Goal: Information Seeking & Learning: Learn about a topic

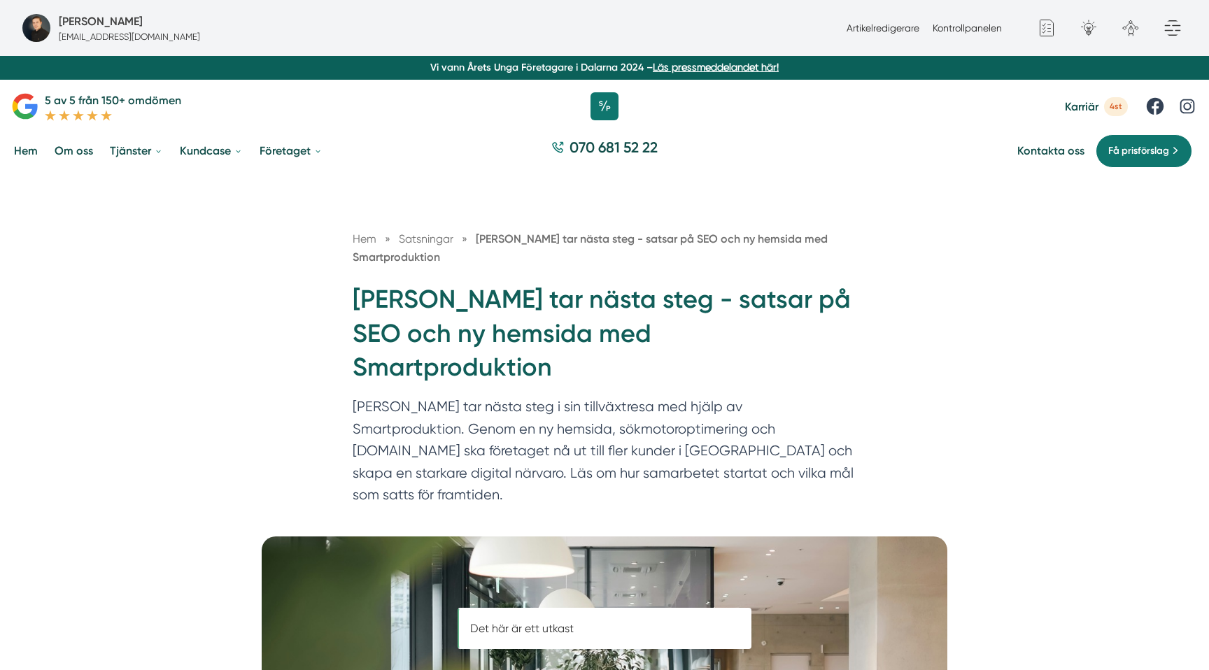
click at [511, 304] on h1 "[PERSON_NAME] tar nästa steg - satsar på SEO och ny hemsida med Smartproduktion" at bounding box center [605, 339] width 504 height 113
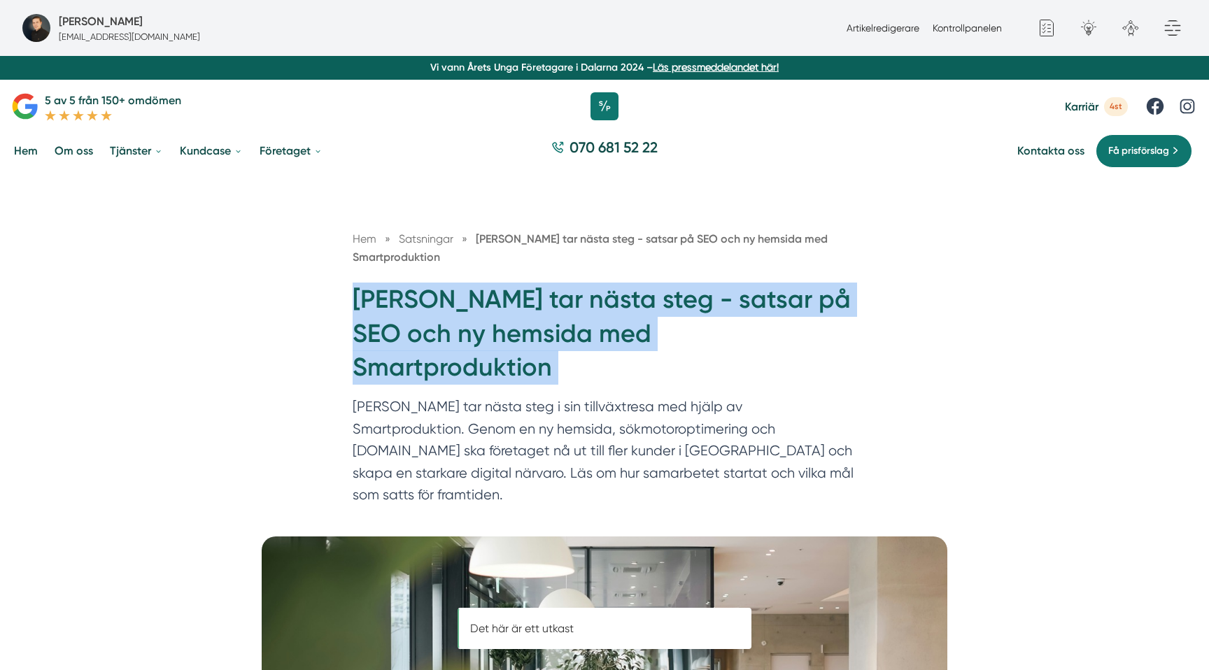
click at [511, 304] on h1 "[PERSON_NAME] tar nästa steg - satsar på SEO och ny hemsida med Smartproduktion" at bounding box center [605, 339] width 504 height 113
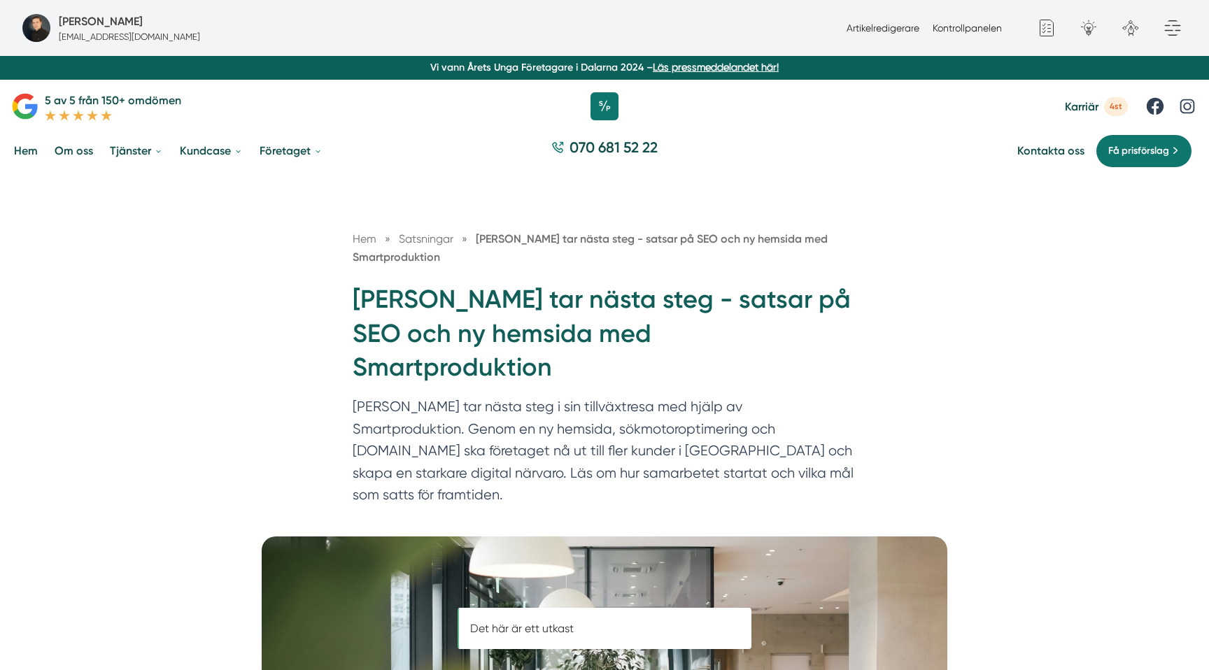
click at [486, 296] on h1 "[PERSON_NAME] tar nästa steg - satsar på SEO och ny hemsida med Smartproduktion" at bounding box center [605, 339] width 504 height 113
click at [374, 306] on h1 "[PERSON_NAME] tar nästa steg - satsar på SEO och ny hemsida med Smartproduktion" at bounding box center [605, 339] width 504 height 113
copy h1 "[PERSON_NAME]"
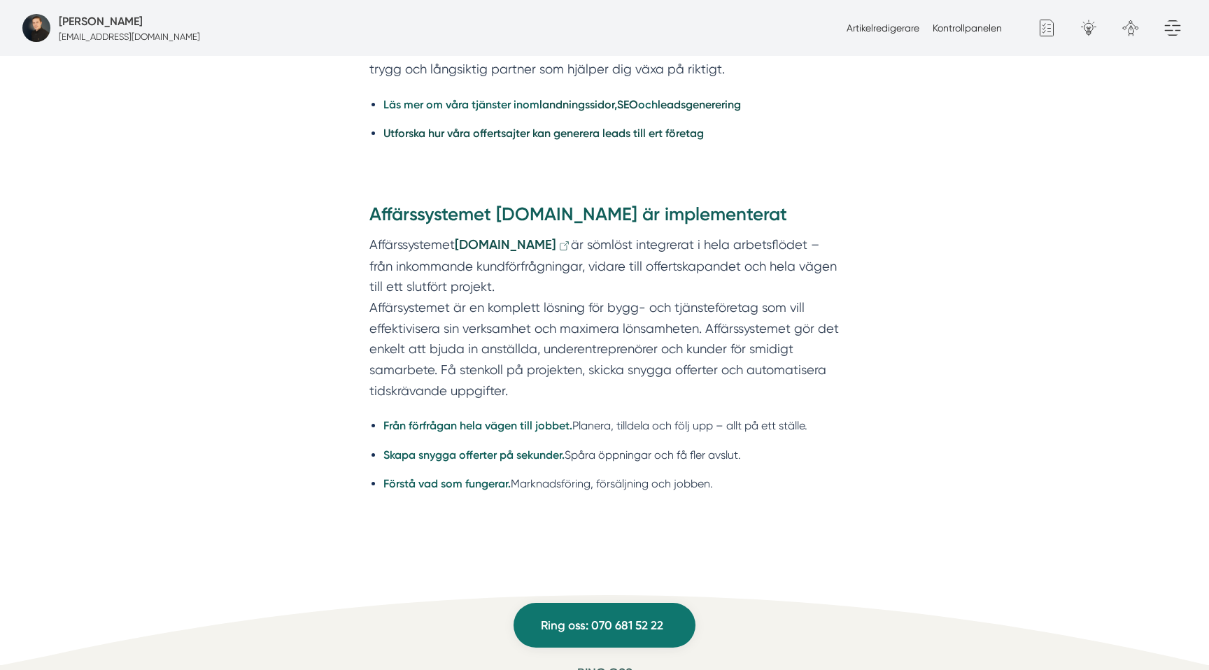
scroll to position [2637, 0]
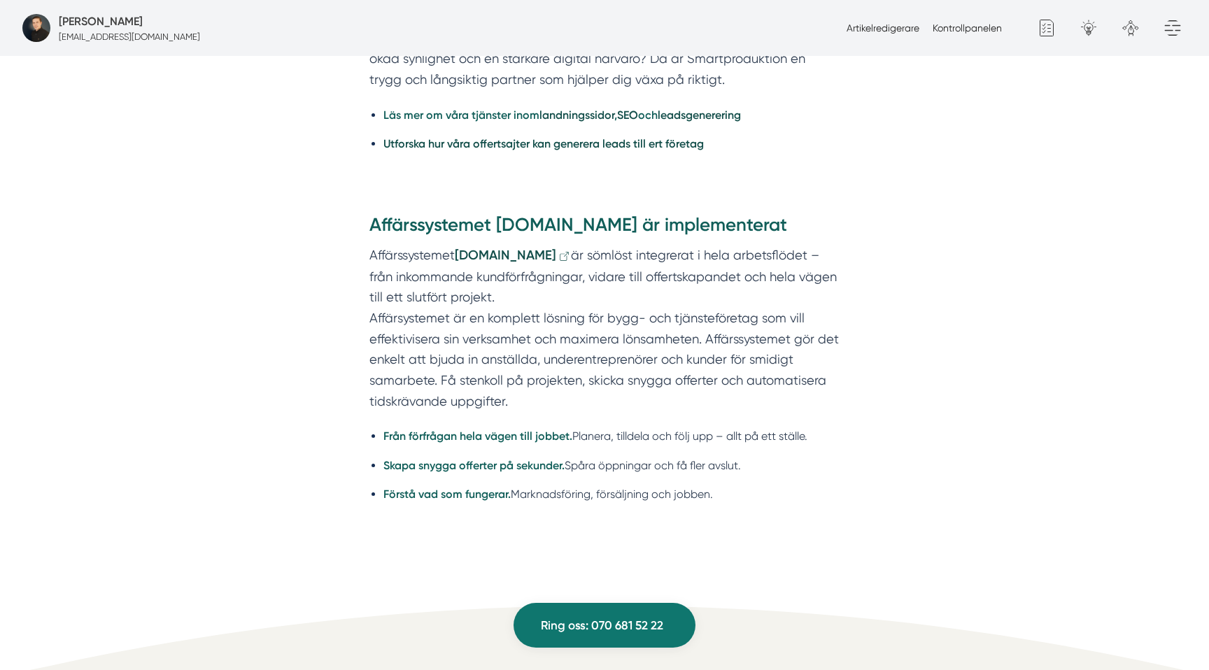
click at [458, 245] on p "Affärssystemet [DOMAIN_NAME] är sömlöst integrerat i hela arbetsflödet – från i…" at bounding box center [604, 328] width 470 height 167
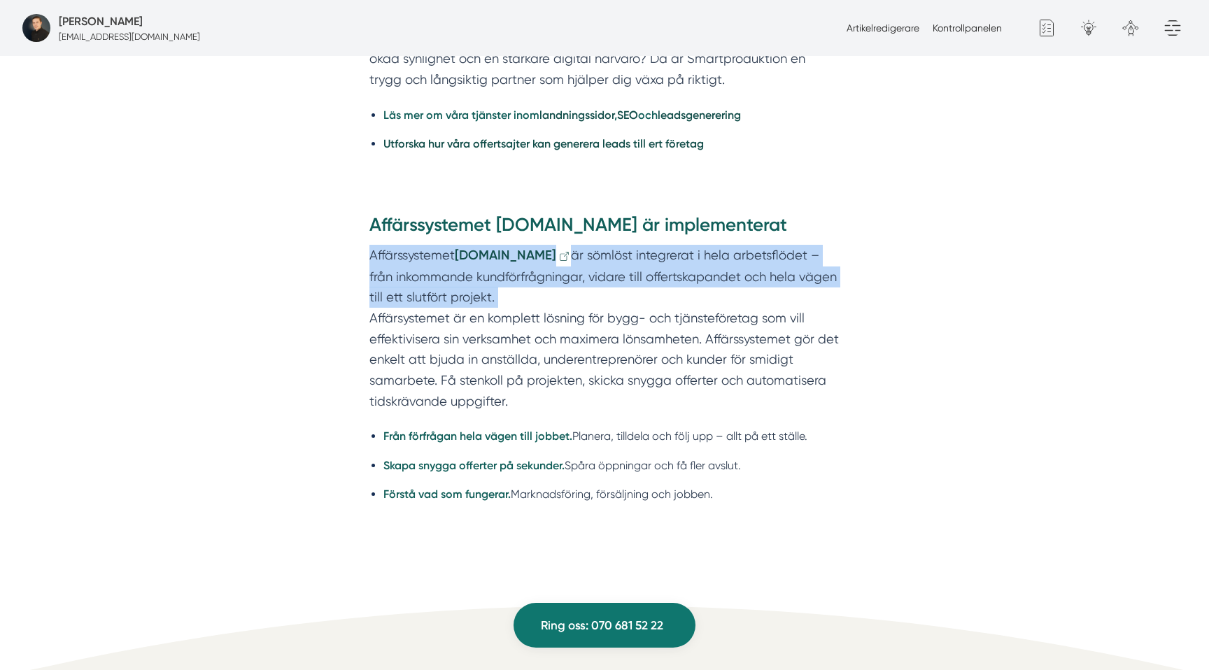
click at [458, 245] on p "Affärssystemet [DOMAIN_NAME] är sömlöst integrerat i hela arbetsflödet – från i…" at bounding box center [604, 328] width 470 height 167
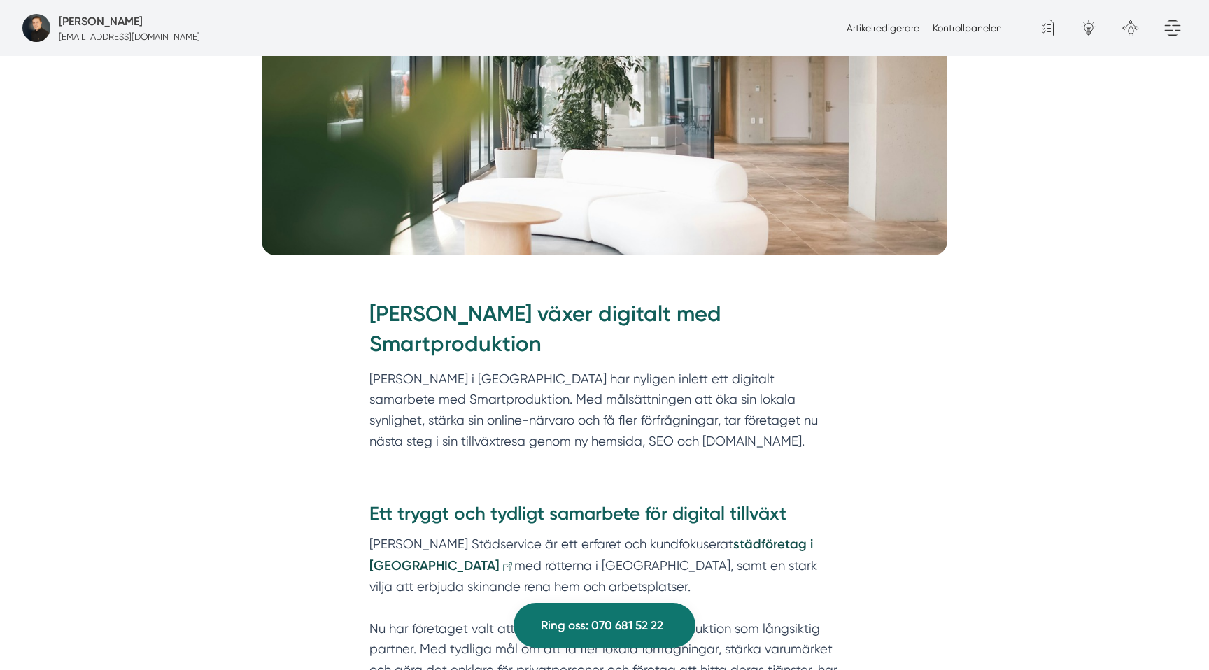
scroll to position [600, 0]
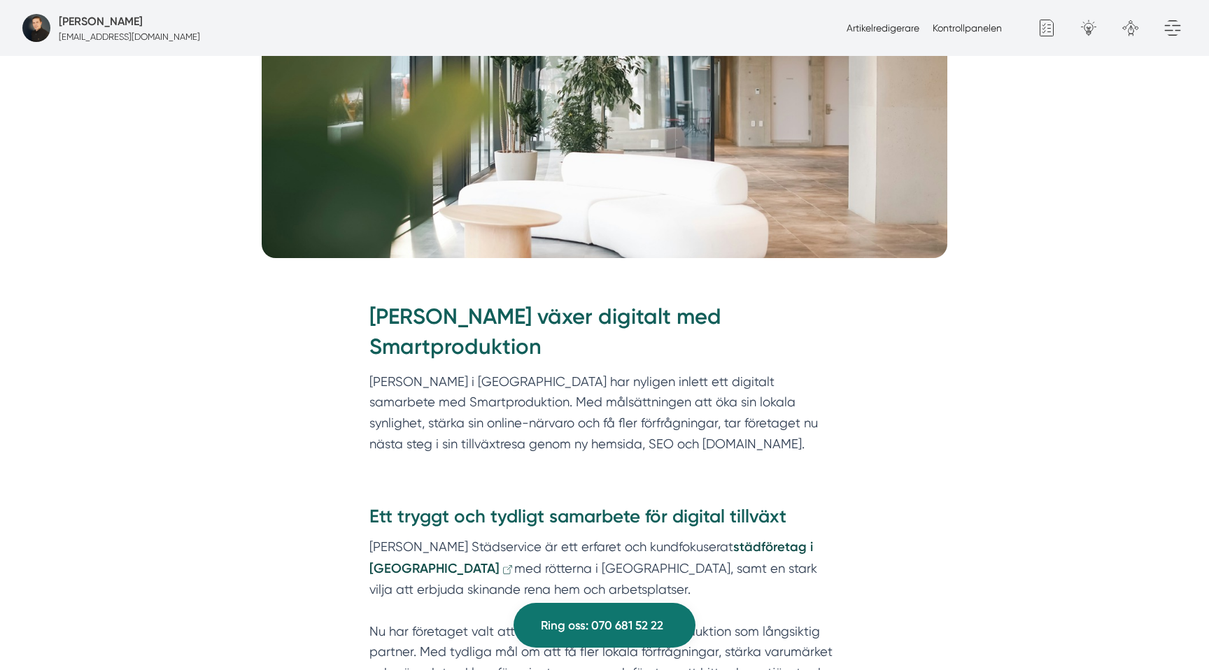
click at [479, 302] on h2 "[PERSON_NAME] växer digitalt med Smartproduktion" at bounding box center [604, 337] width 470 height 70
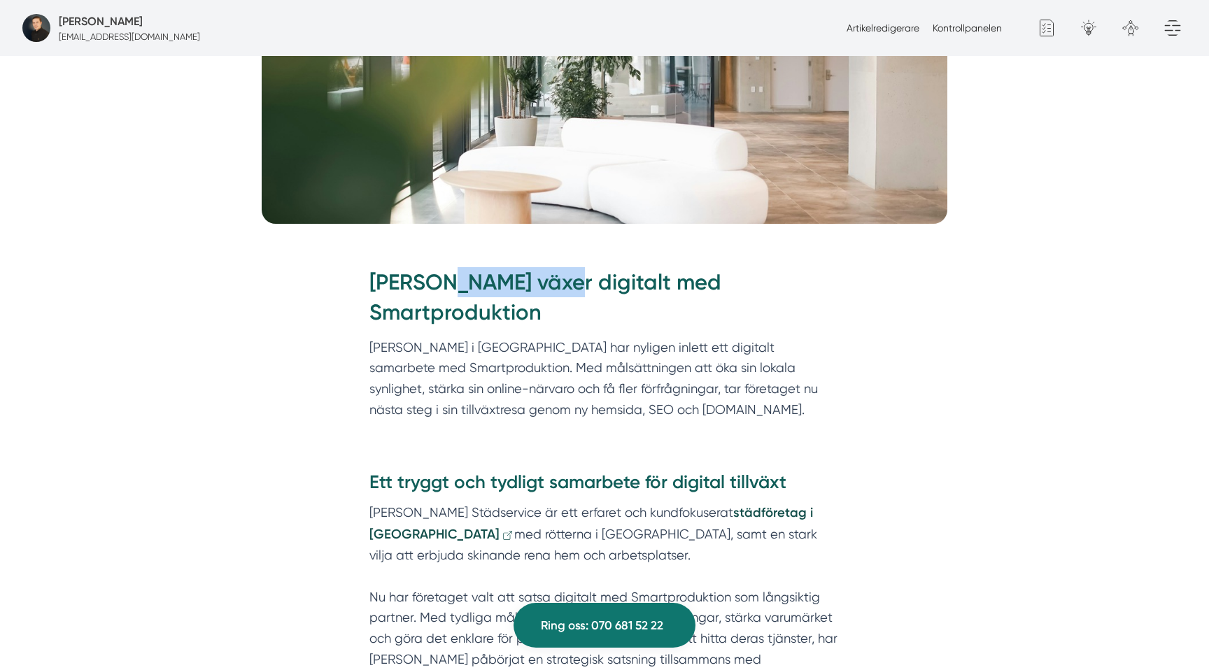
scroll to position [661, 0]
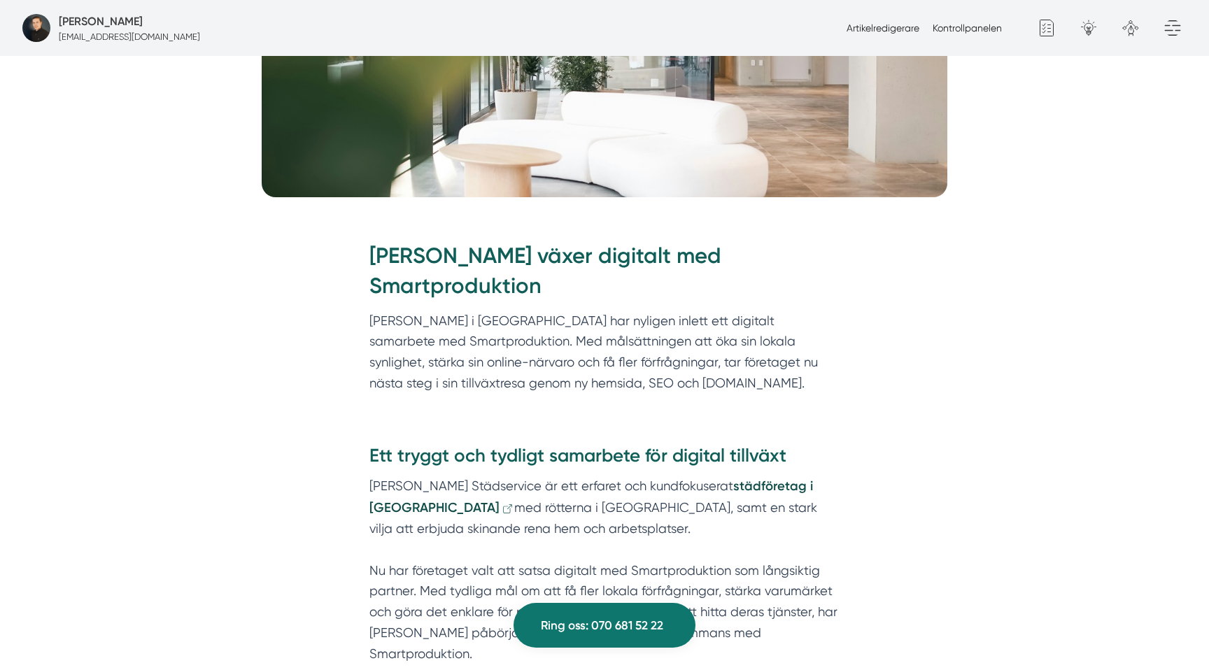
click at [479, 311] on p "[PERSON_NAME] i [GEOGRAPHIC_DATA] har nyligen inlett ett digitalt samarbete med…" at bounding box center [604, 352] width 470 height 83
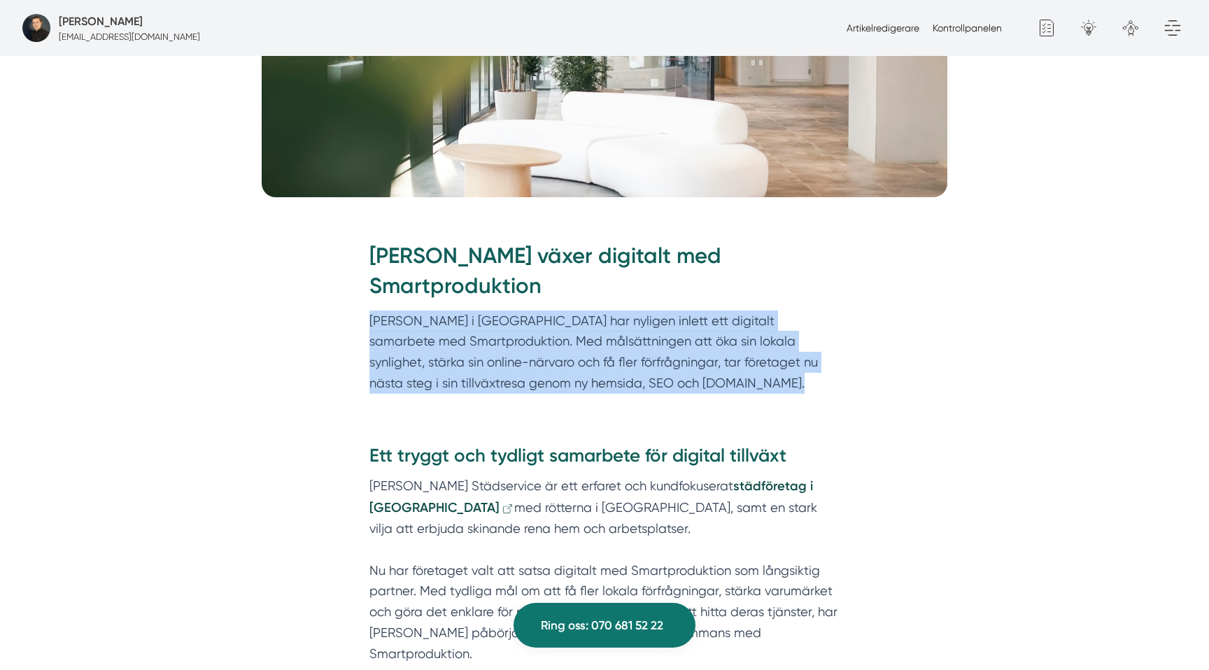
click at [590, 320] on p "[PERSON_NAME] i [GEOGRAPHIC_DATA] har nyligen inlett ett digitalt samarbete med…" at bounding box center [604, 352] width 470 height 83
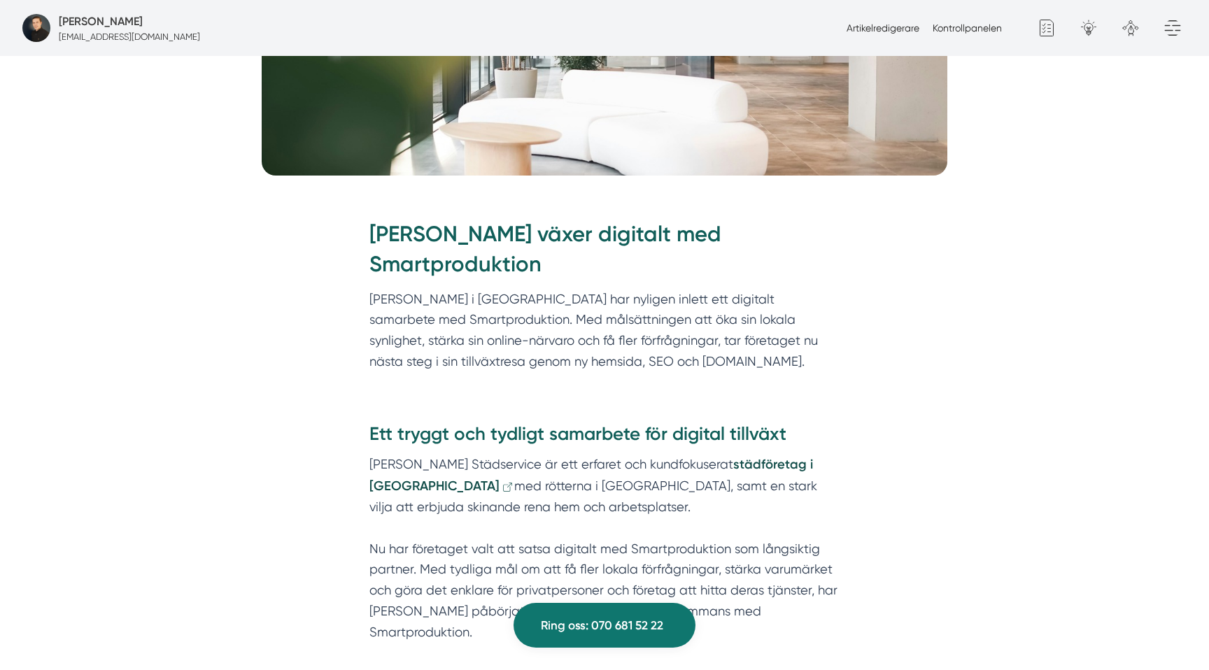
scroll to position [701, 0]
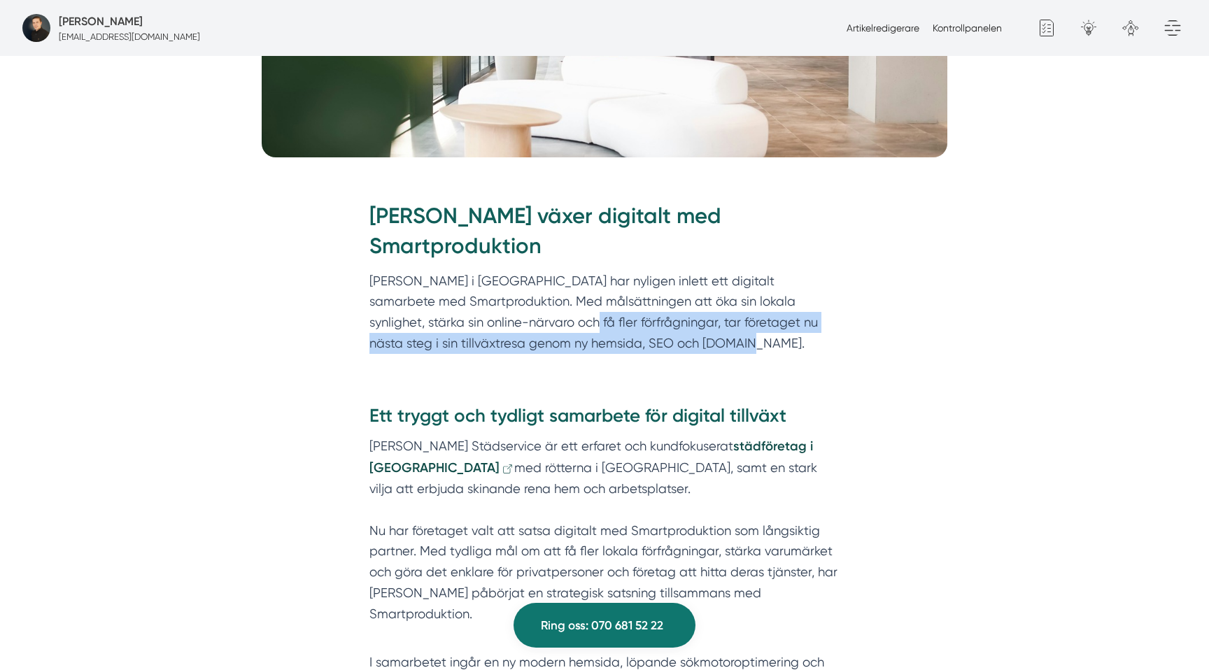
drag, startPoint x: 493, startPoint y: 299, endPoint x: 684, endPoint y: 325, distance: 193.5
click at [685, 325] on p "[PERSON_NAME] i [GEOGRAPHIC_DATA] har nyligen inlett ett digitalt samarbete med…" at bounding box center [604, 312] width 470 height 83
click at [684, 325] on p "[PERSON_NAME] i [GEOGRAPHIC_DATA] har nyligen inlett ett digitalt samarbete med…" at bounding box center [604, 312] width 470 height 83
drag, startPoint x: 684, startPoint y: 325, endPoint x: 470, endPoint y: 306, distance: 215.0
click at [470, 306] on p "[PERSON_NAME] i [GEOGRAPHIC_DATA] har nyligen inlett ett digitalt samarbete med…" at bounding box center [604, 312] width 470 height 83
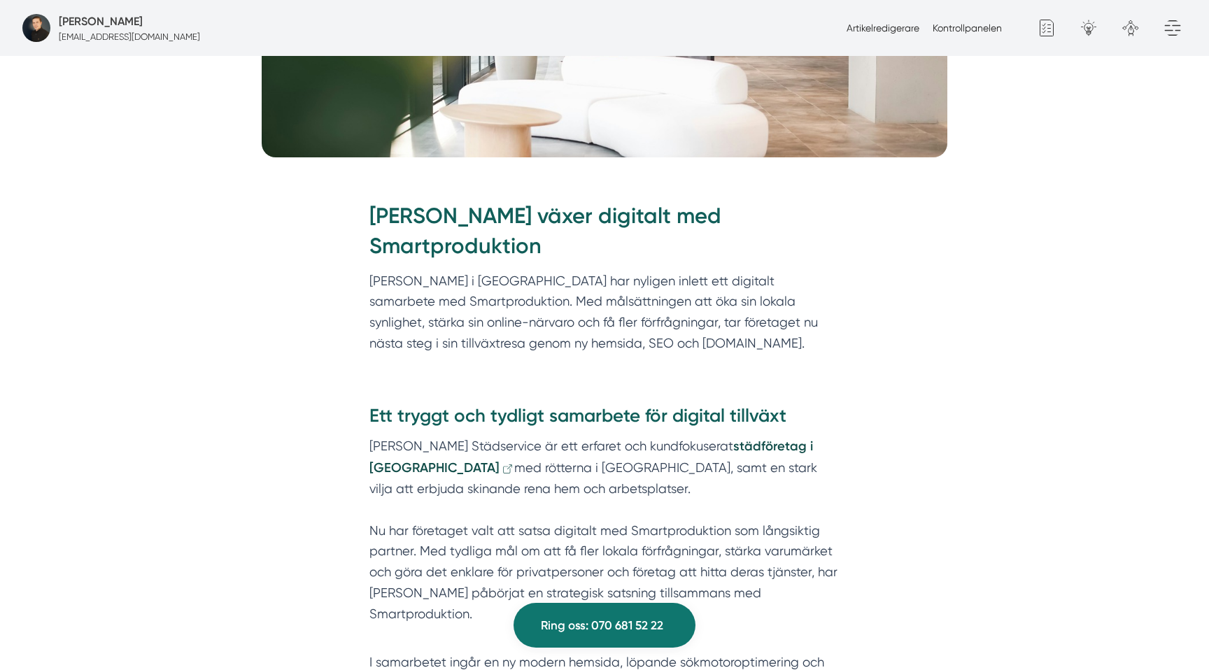
click at [525, 302] on p "[PERSON_NAME] i [GEOGRAPHIC_DATA] har nyligen inlett ett digitalt samarbete med…" at bounding box center [604, 312] width 470 height 83
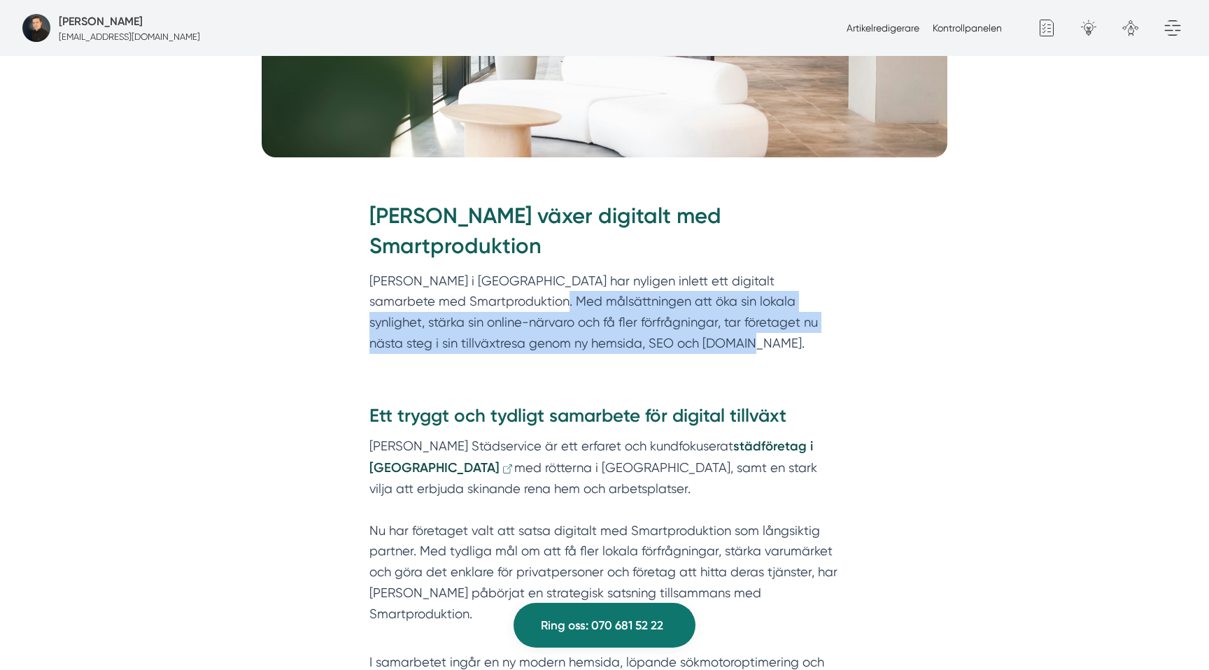
drag, startPoint x: 479, startPoint y: 284, endPoint x: 702, endPoint y: 315, distance: 226.0
click at [704, 316] on p "[PERSON_NAME] i [GEOGRAPHIC_DATA] har nyligen inlett ett digitalt samarbete med…" at bounding box center [604, 312] width 470 height 83
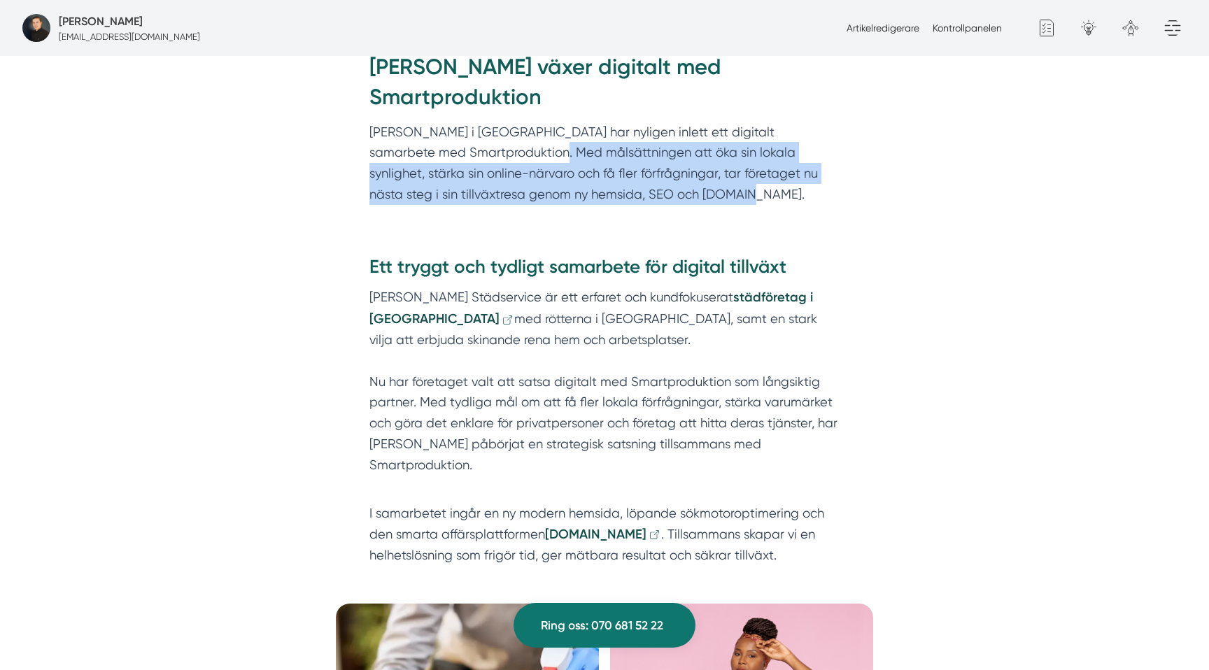
scroll to position [857, 0]
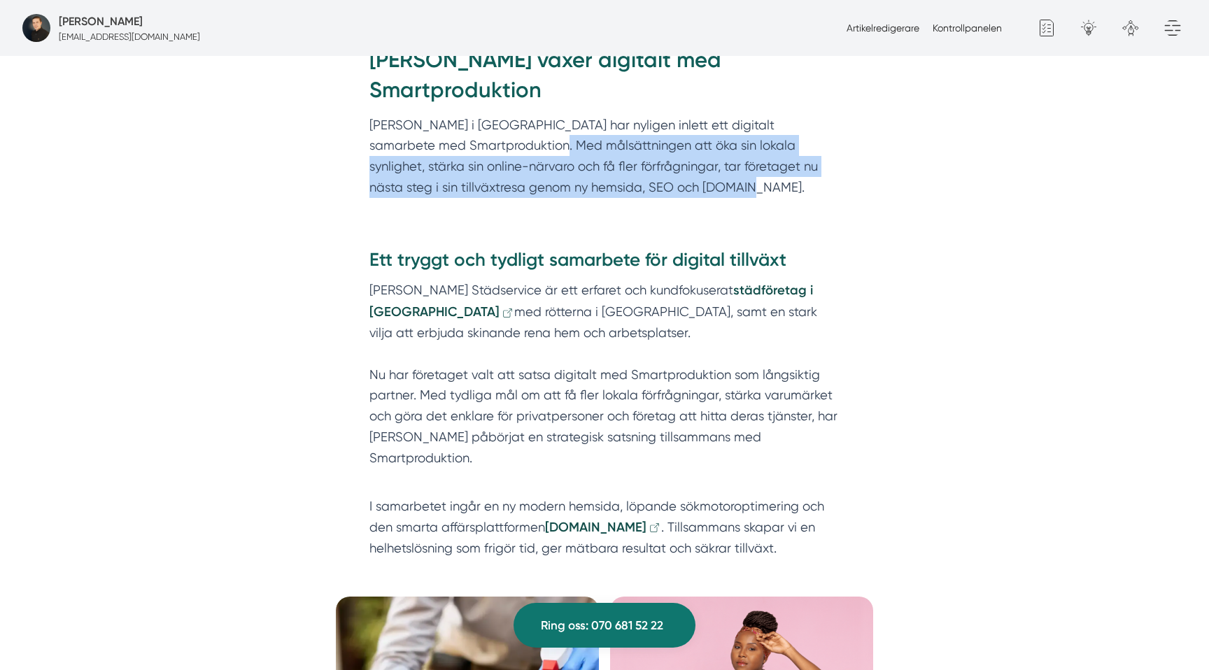
click at [628, 181] on div "[PERSON_NAME] växer digitalt med Smartproduktion Ivanas Städservice i [GEOGRAPH…" at bounding box center [604, 125] width 537 height 203
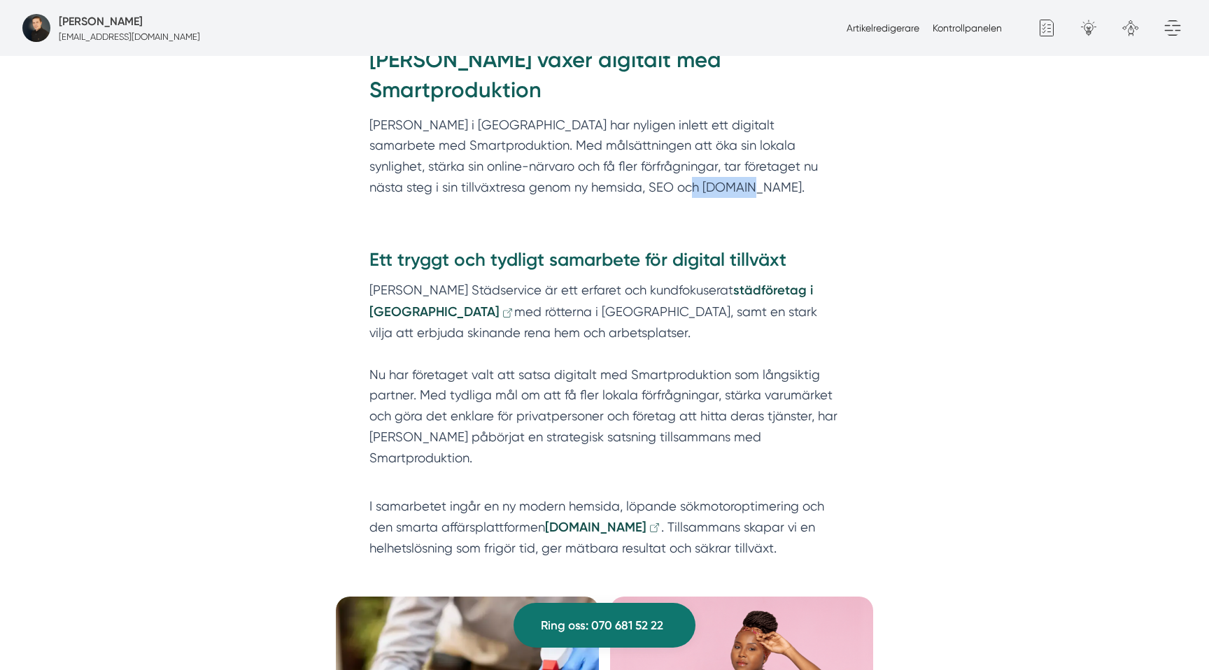
drag, startPoint x: 699, startPoint y: 164, endPoint x: 608, endPoint y: 164, distance: 91.0
click at [608, 164] on p "[PERSON_NAME] i [GEOGRAPHIC_DATA] har nyligen inlett ett digitalt samarbete med…" at bounding box center [604, 156] width 470 height 83
click at [483, 286] on p "[PERSON_NAME] Städservice är ett erfaret och kundfokuserat städföretag i [GEOGR…" at bounding box center [604, 384] width 470 height 209
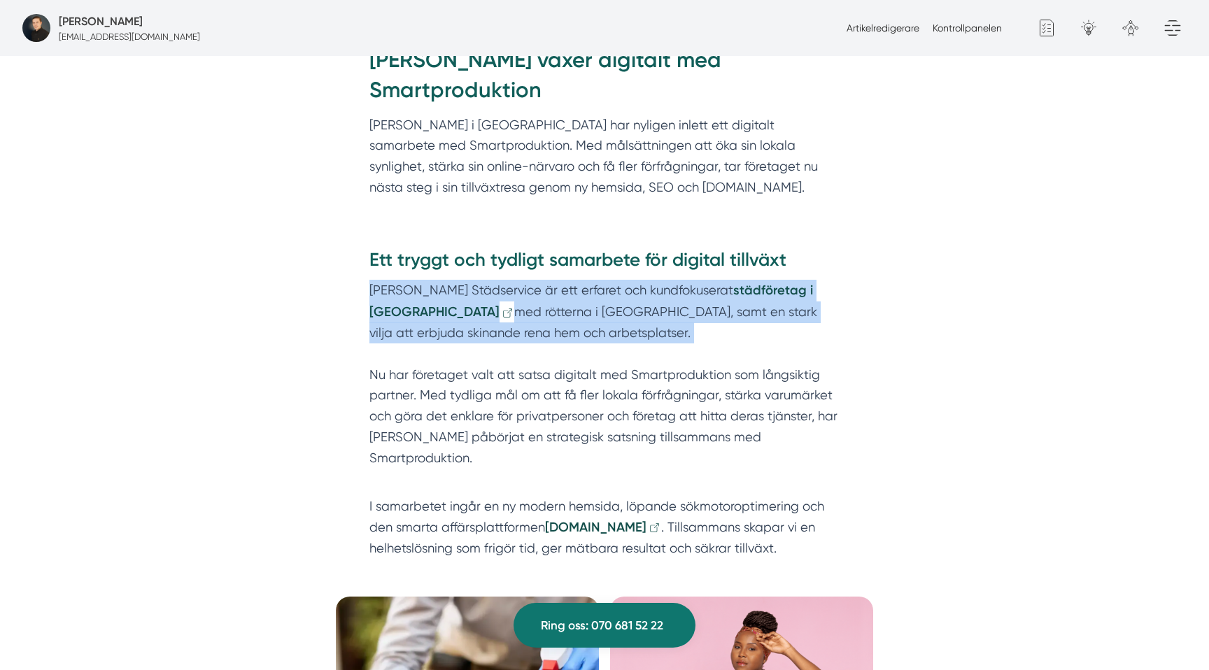
click at [483, 286] on p "[PERSON_NAME] Städservice är ett erfaret och kundfokuserat städföretag i [GEOGR…" at bounding box center [604, 384] width 470 height 209
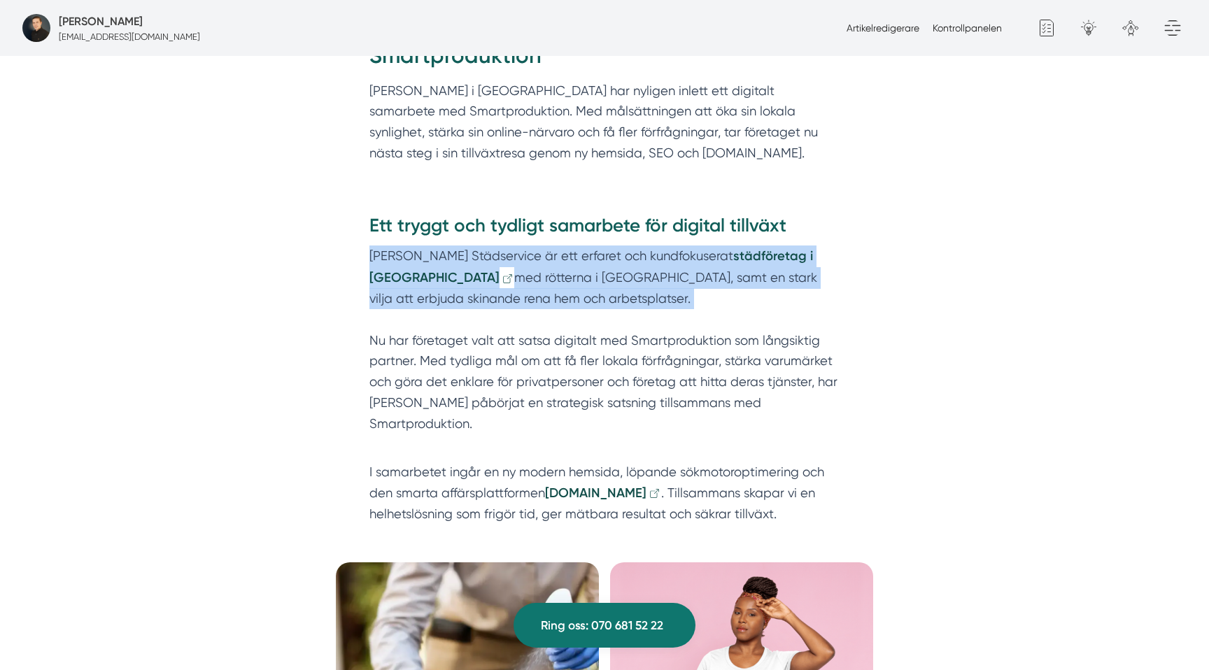
scroll to position [912, 0]
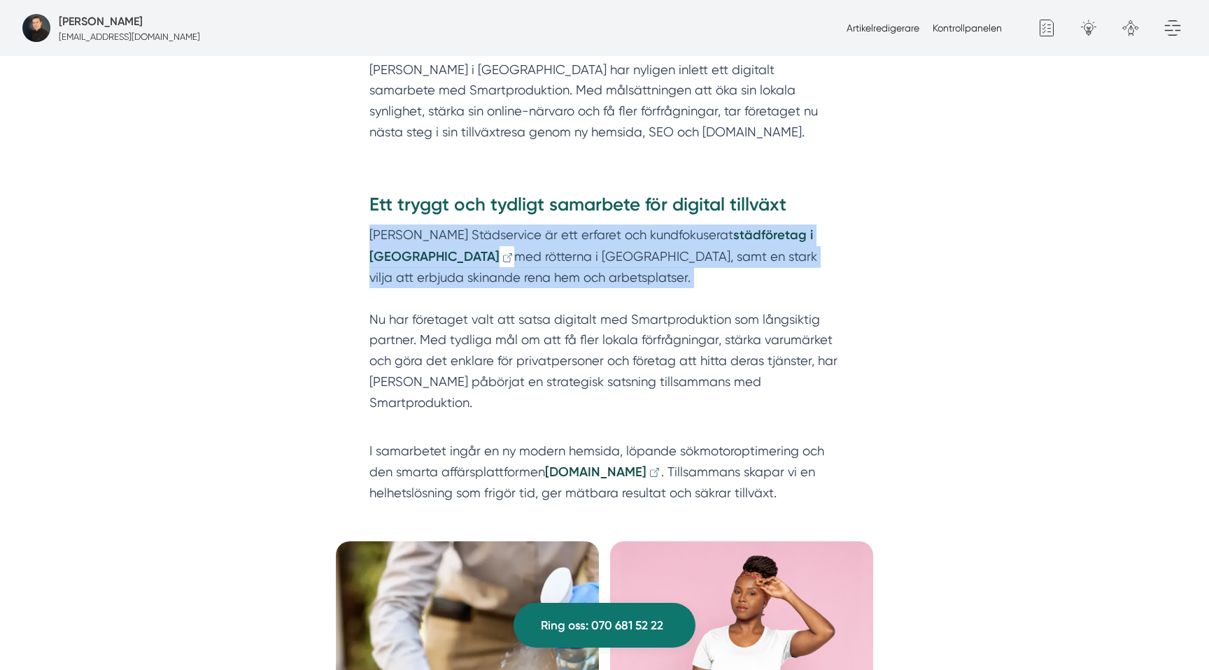
click at [466, 234] on p "[PERSON_NAME] Städservice är ett erfaret och kundfokuserat städföretag i [GEOGR…" at bounding box center [604, 329] width 470 height 209
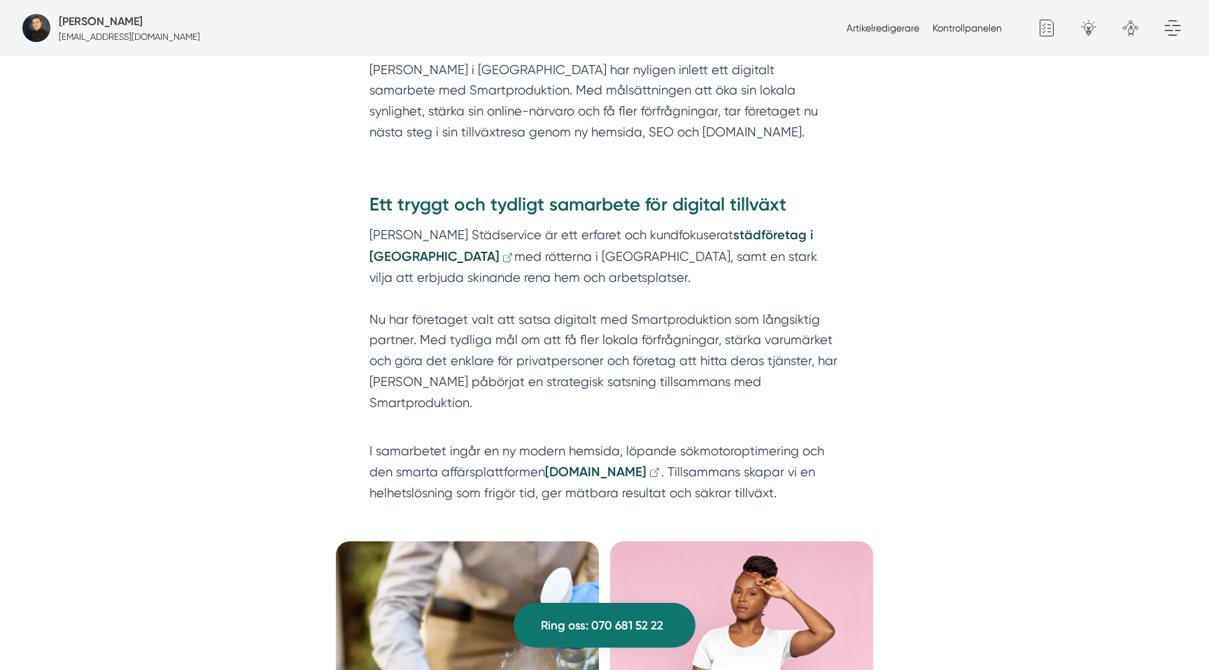
click at [466, 234] on p "[PERSON_NAME] Städservice är ett erfaret och kundfokuserat städföretag i [GEOGR…" at bounding box center [604, 329] width 470 height 209
click at [563, 328] on p "[PERSON_NAME] Städservice är ett erfaret och kundfokuserat städföretag i [GEOGR…" at bounding box center [604, 329] width 470 height 209
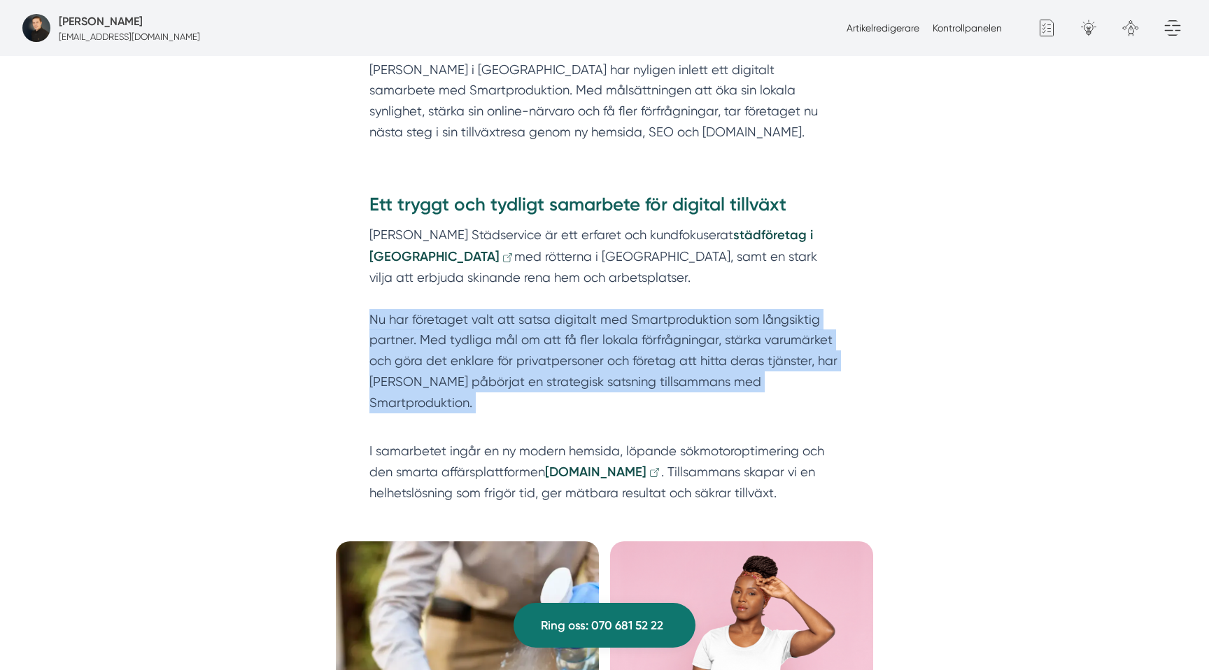
click at [563, 328] on p "[PERSON_NAME] Städservice är ett erfaret och kundfokuserat städföretag i [GEOGR…" at bounding box center [604, 329] width 470 height 209
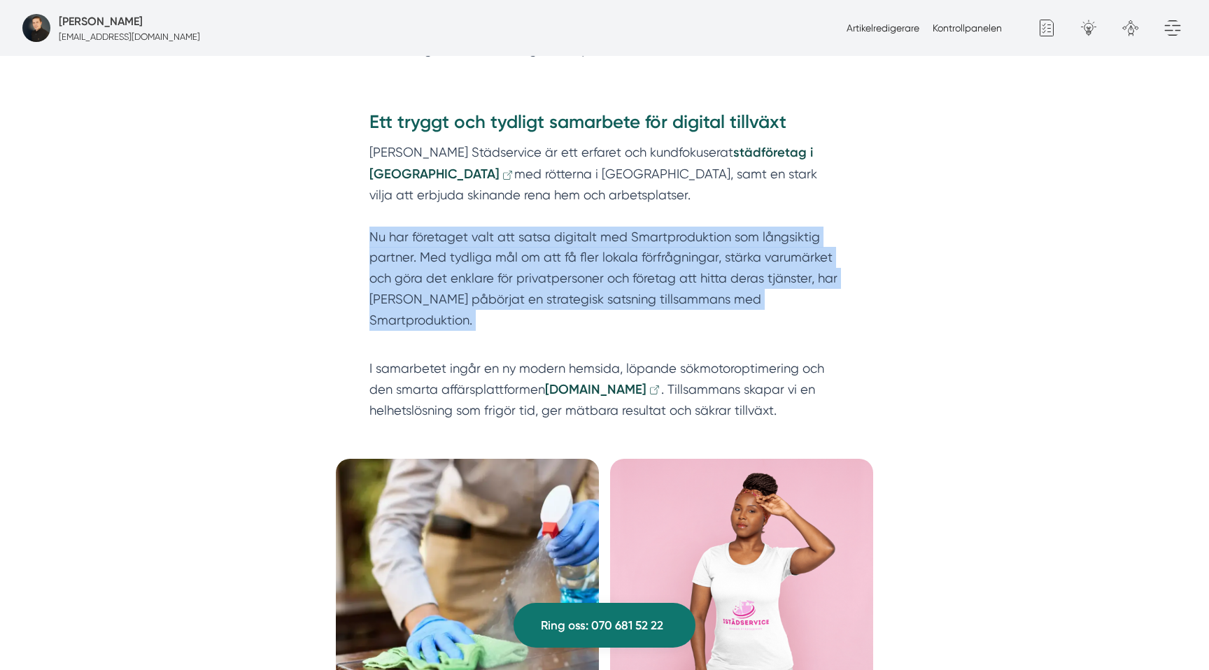
scroll to position [1028, 0]
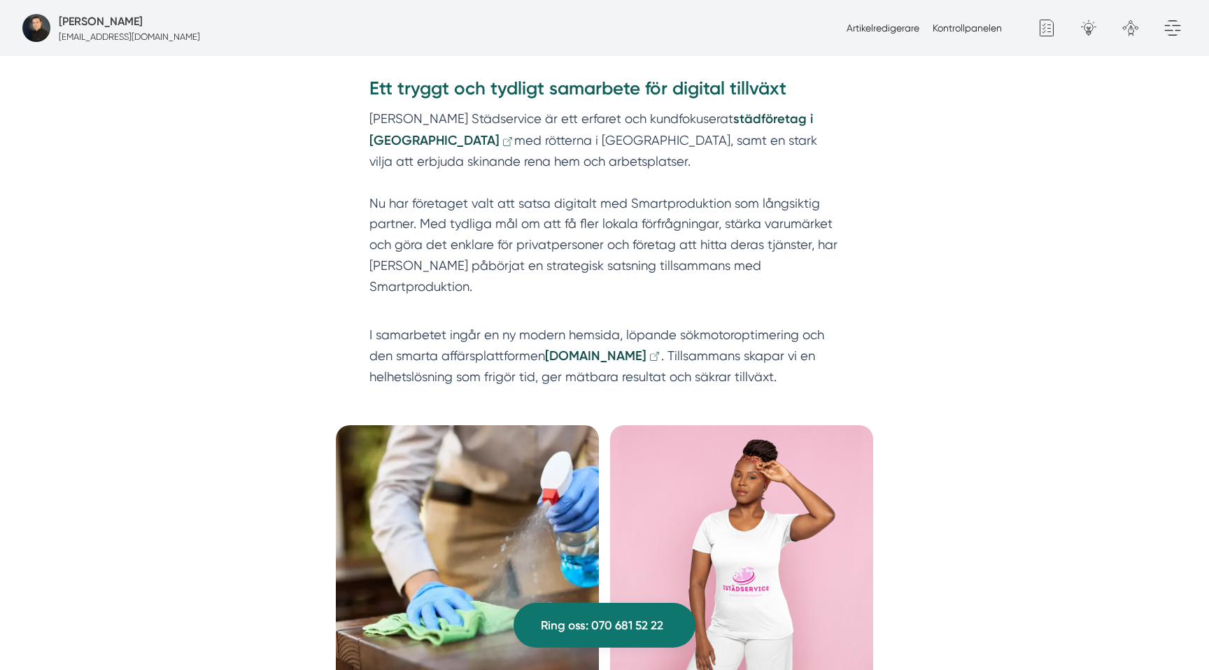
click at [519, 325] on p "I samarbetet ingår en ny modern hemsida, löpande sökmotoroptimering och den sma…" at bounding box center [604, 356] width 470 height 63
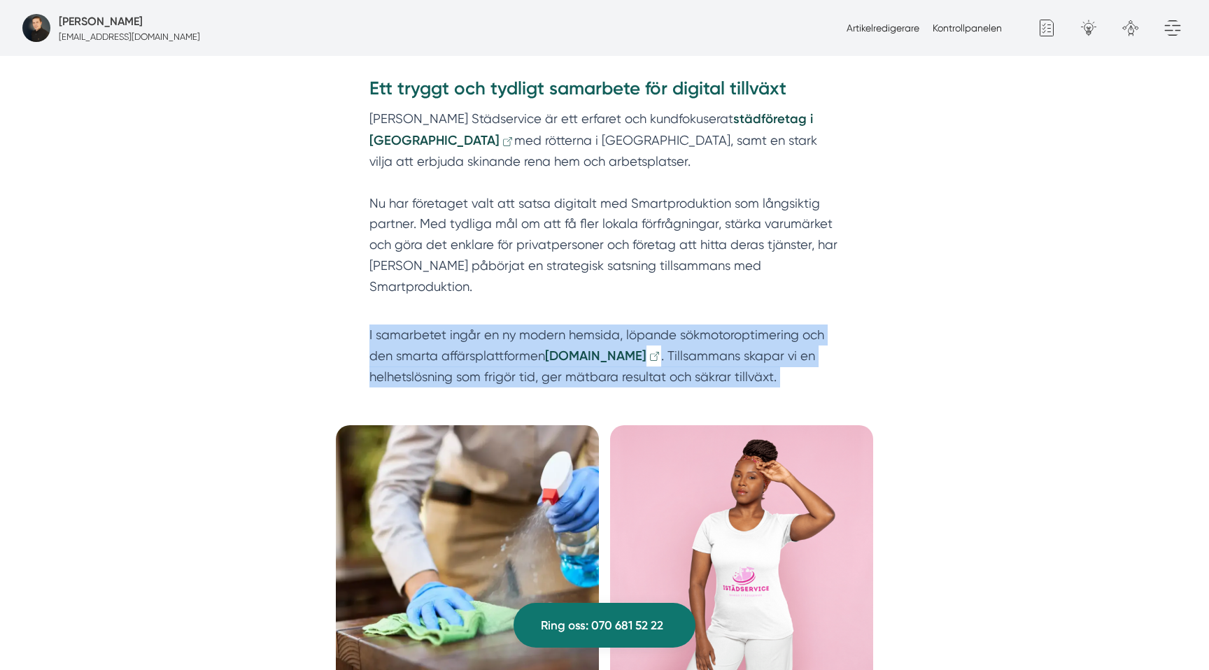
click at [519, 325] on p "I samarbetet ingår en ny modern hemsida, löpande sökmotoroptimering och den sma…" at bounding box center [604, 356] width 470 height 63
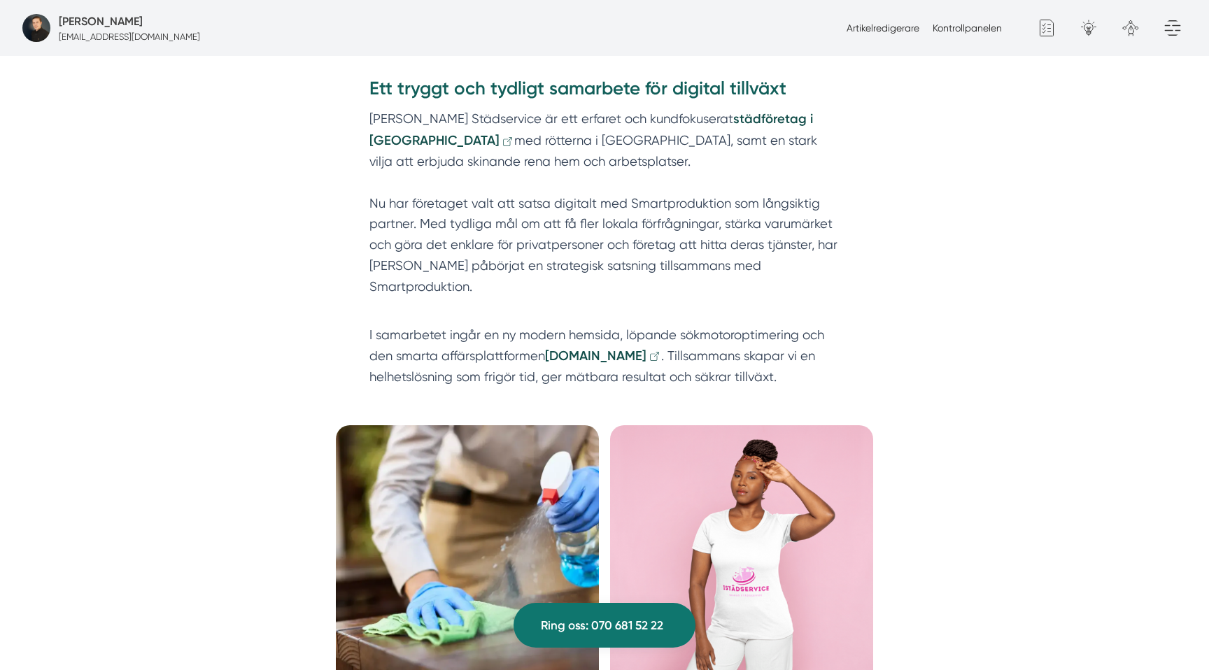
click at [468, 331] on p "I samarbetet ingår en ny modern hemsida, löpande sökmotoroptimering och den sma…" at bounding box center [604, 356] width 470 height 63
click at [637, 329] on p "I samarbetet ingår en ny modern hemsida, löpande sökmotoroptimering och den sma…" at bounding box center [604, 356] width 470 height 63
click at [423, 330] on p "I samarbetet ingår en ny modern hemsida, löpande sökmotoroptimering och den sma…" at bounding box center [604, 356] width 470 height 63
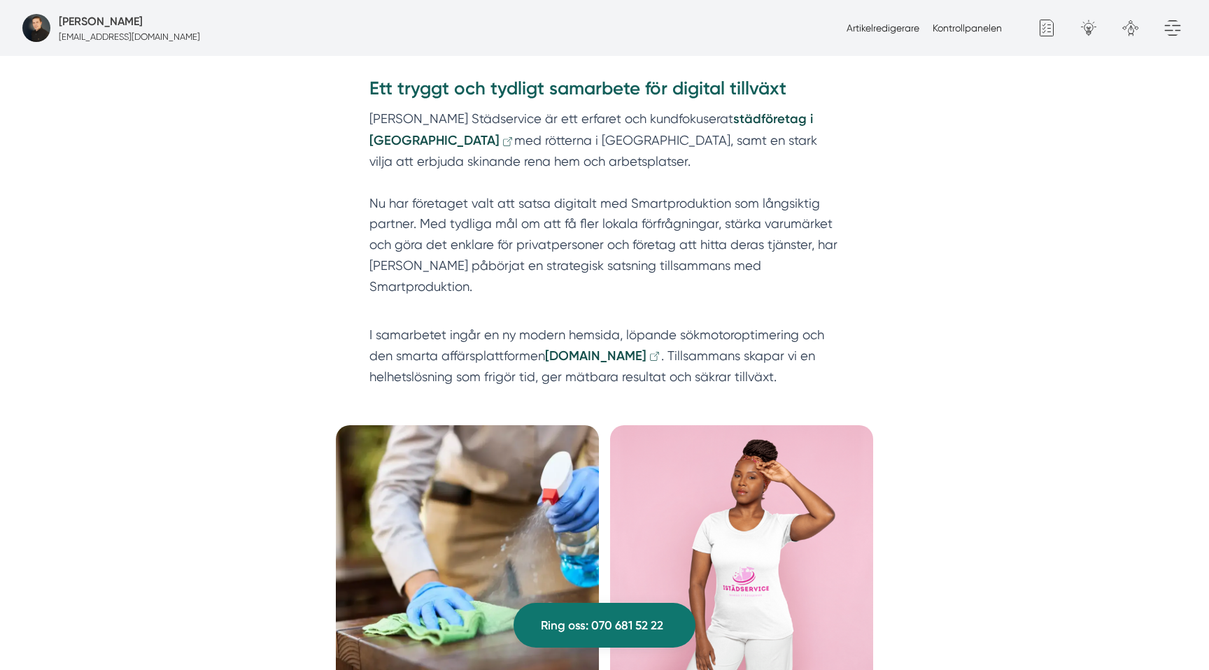
click at [423, 330] on p "I samarbetet ingår en ny modern hemsida, löpande sökmotoroptimering och den sma…" at bounding box center [604, 356] width 470 height 63
click at [495, 333] on p "I samarbetet ingår en ny modern hemsida, löpande sökmotoroptimering och den sma…" at bounding box center [604, 356] width 470 height 63
click at [693, 325] on p "I samarbetet ingår en ny modern hemsida, löpande sökmotoroptimering och den sma…" at bounding box center [604, 356] width 470 height 63
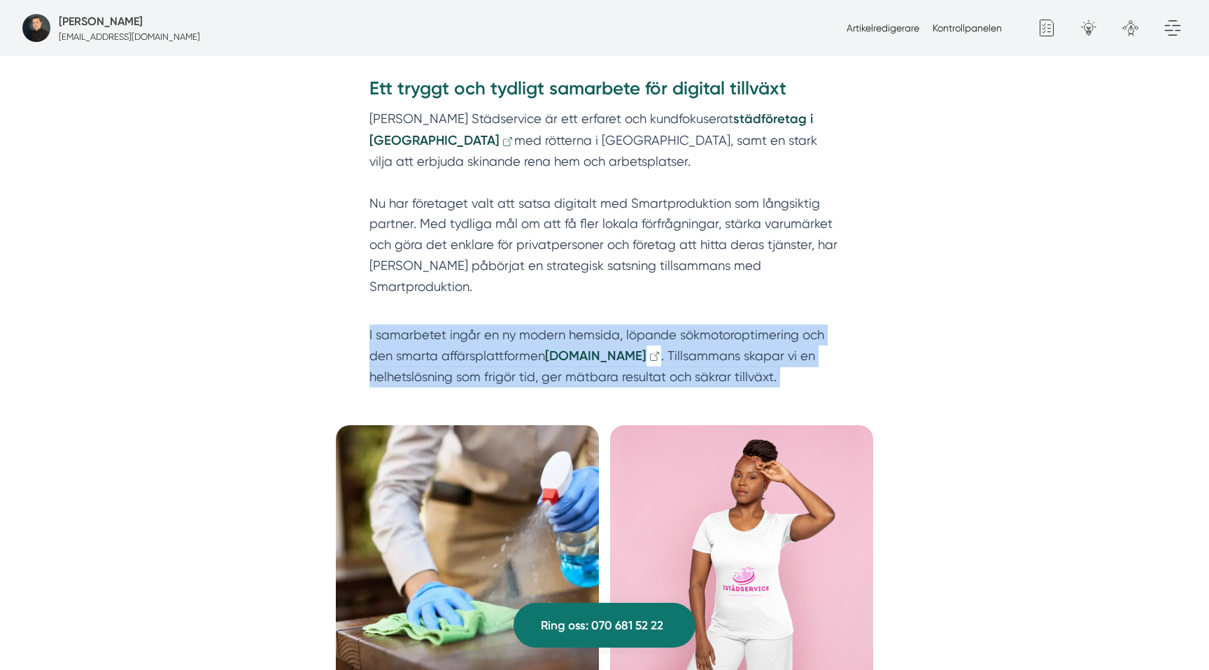
click at [693, 325] on p "I samarbetet ingår en ny modern hemsida, löpande sökmotoroptimering och den sma…" at bounding box center [604, 356] width 470 height 63
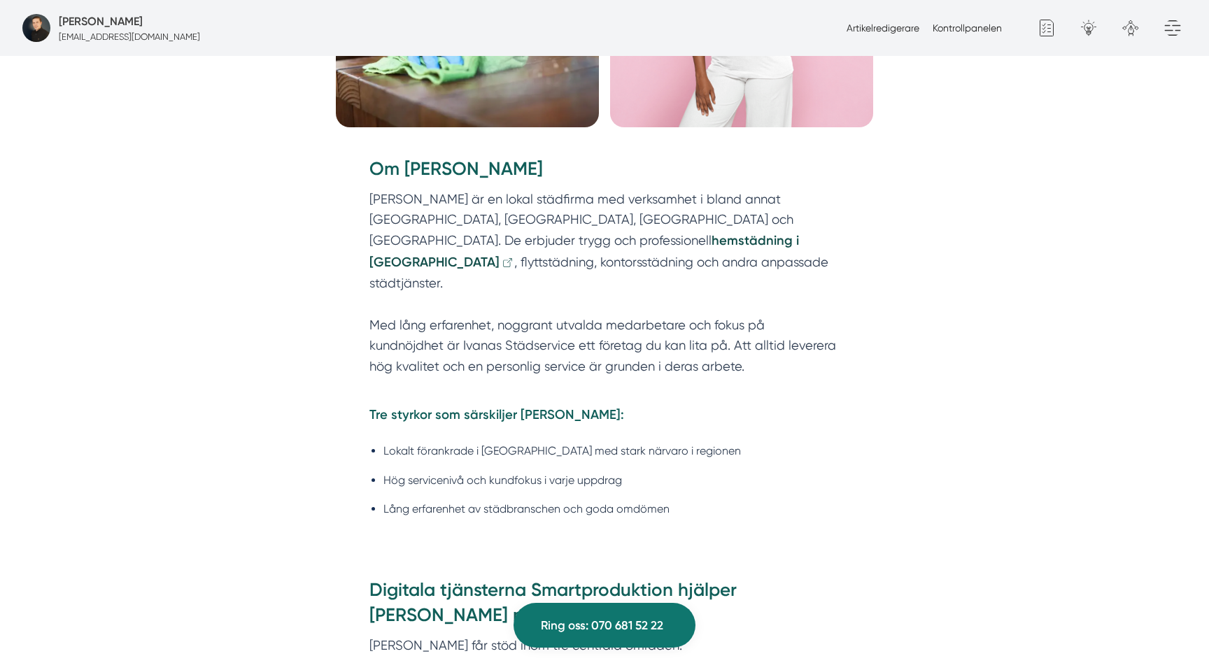
scroll to position [1608, 0]
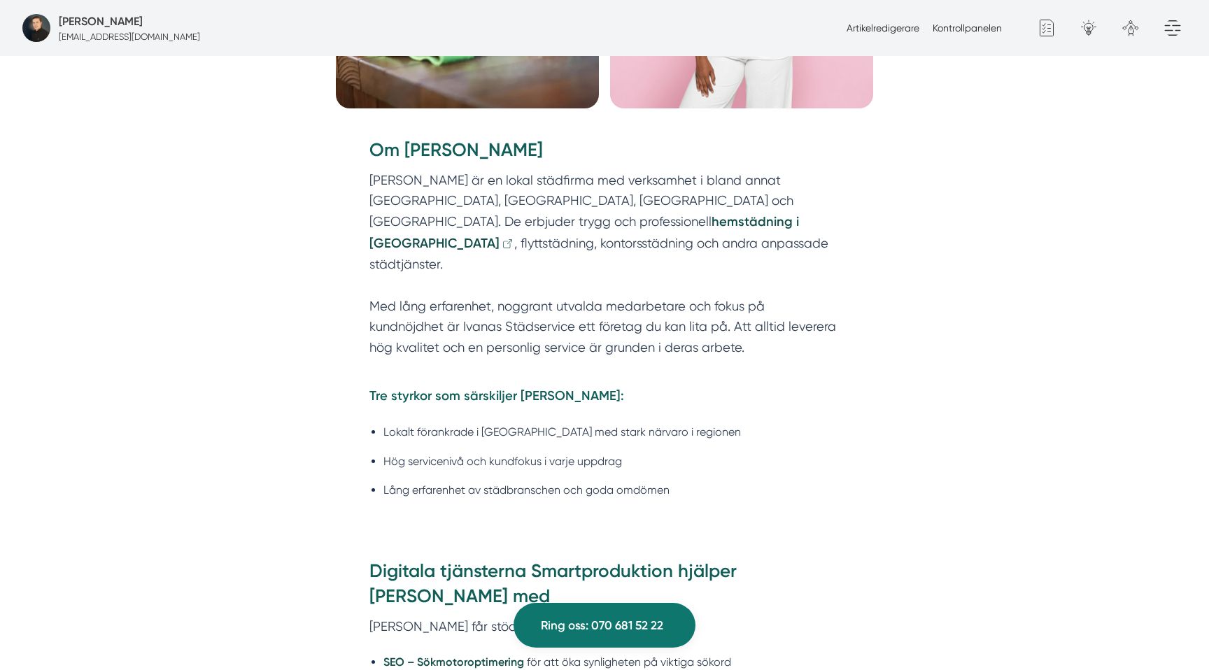
click at [591, 170] on p "[PERSON_NAME] är en lokal städfirma med verksamhet i bland annat [GEOGRAPHIC_DA…" at bounding box center [604, 274] width 470 height 209
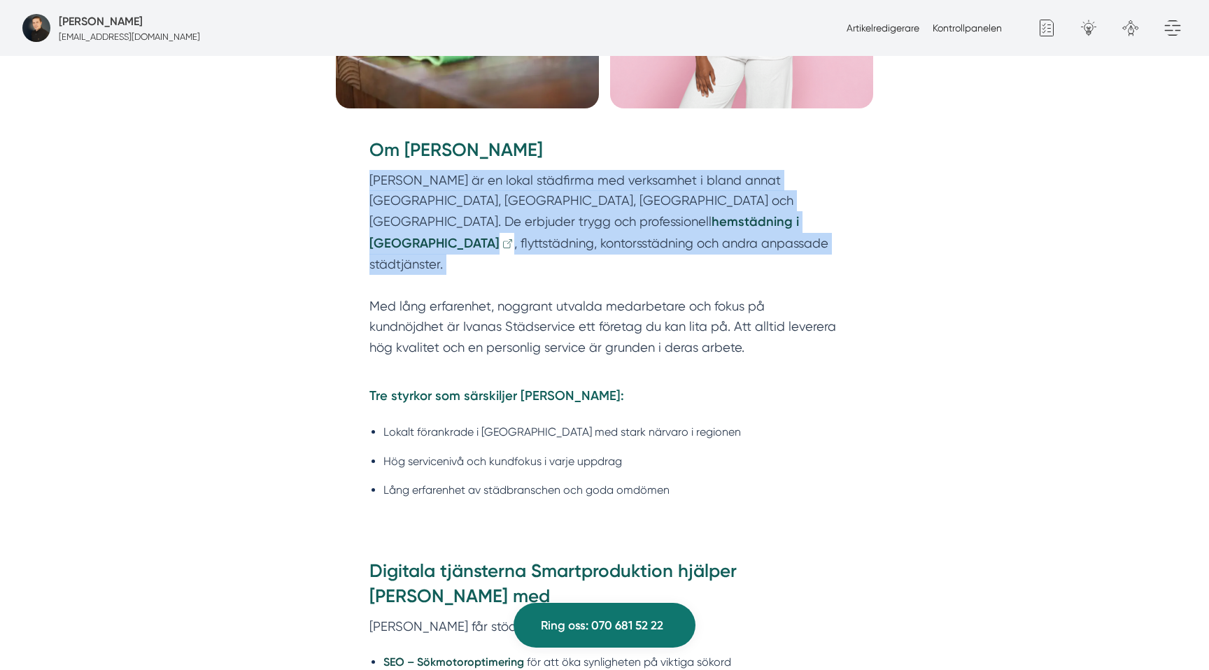
click at [591, 170] on p "[PERSON_NAME] är en lokal städfirma med verksamhet i bland annat [GEOGRAPHIC_DA…" at bounding box center [604, 274] width 470 height 209
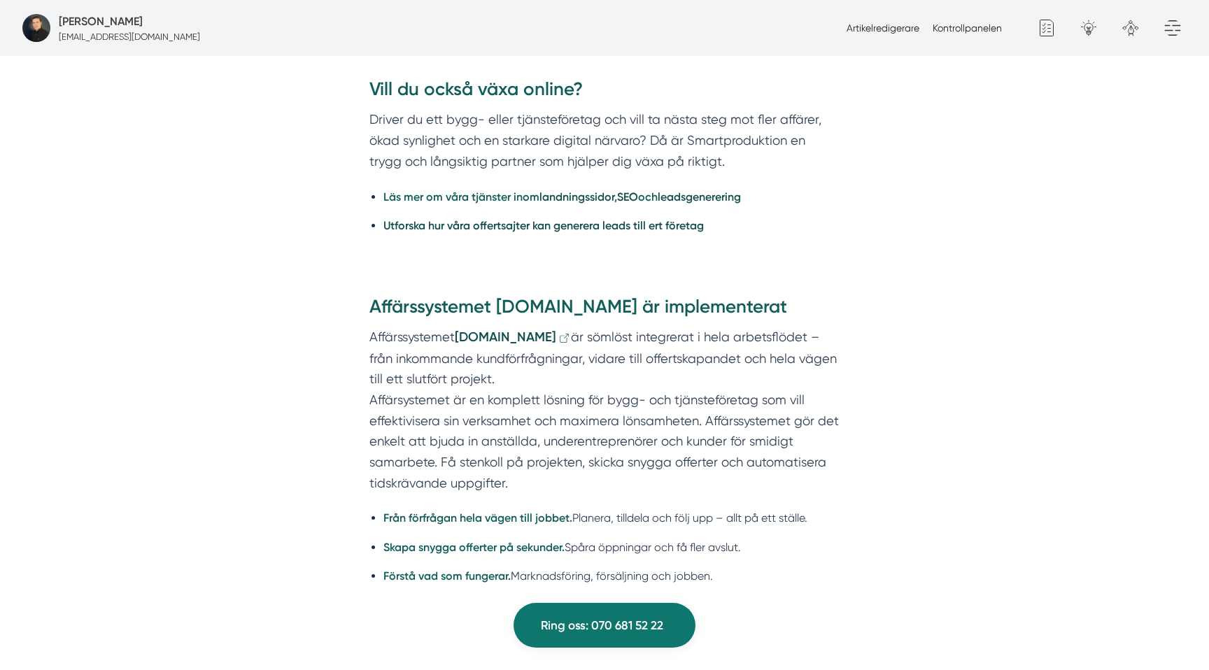
scroll to position [2558, 0]
